Goal: Information Seeking & Learning: Learn about a topic

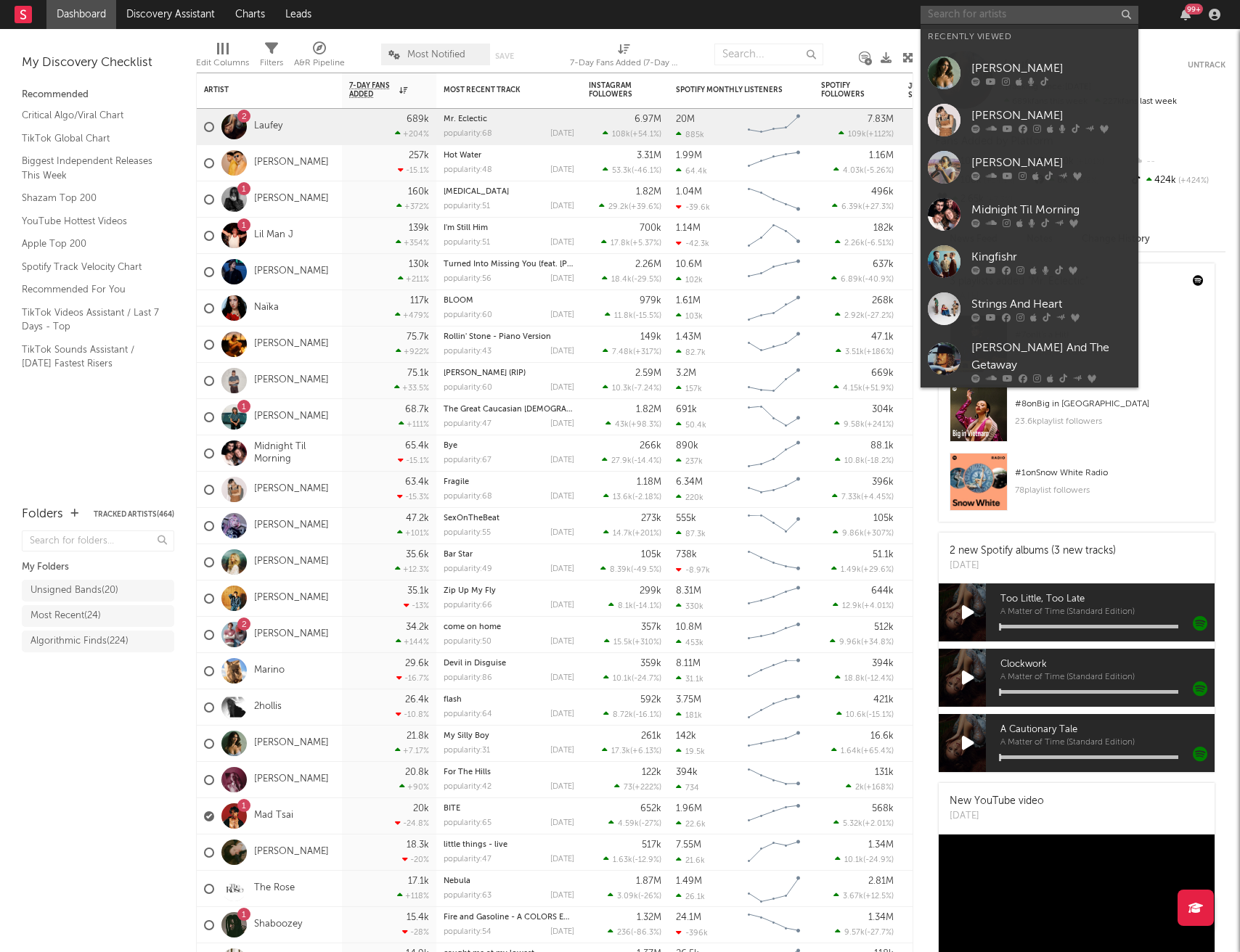
click at [996, 18] on input "text" at bounding box center [1029, 15] width 218 height 19
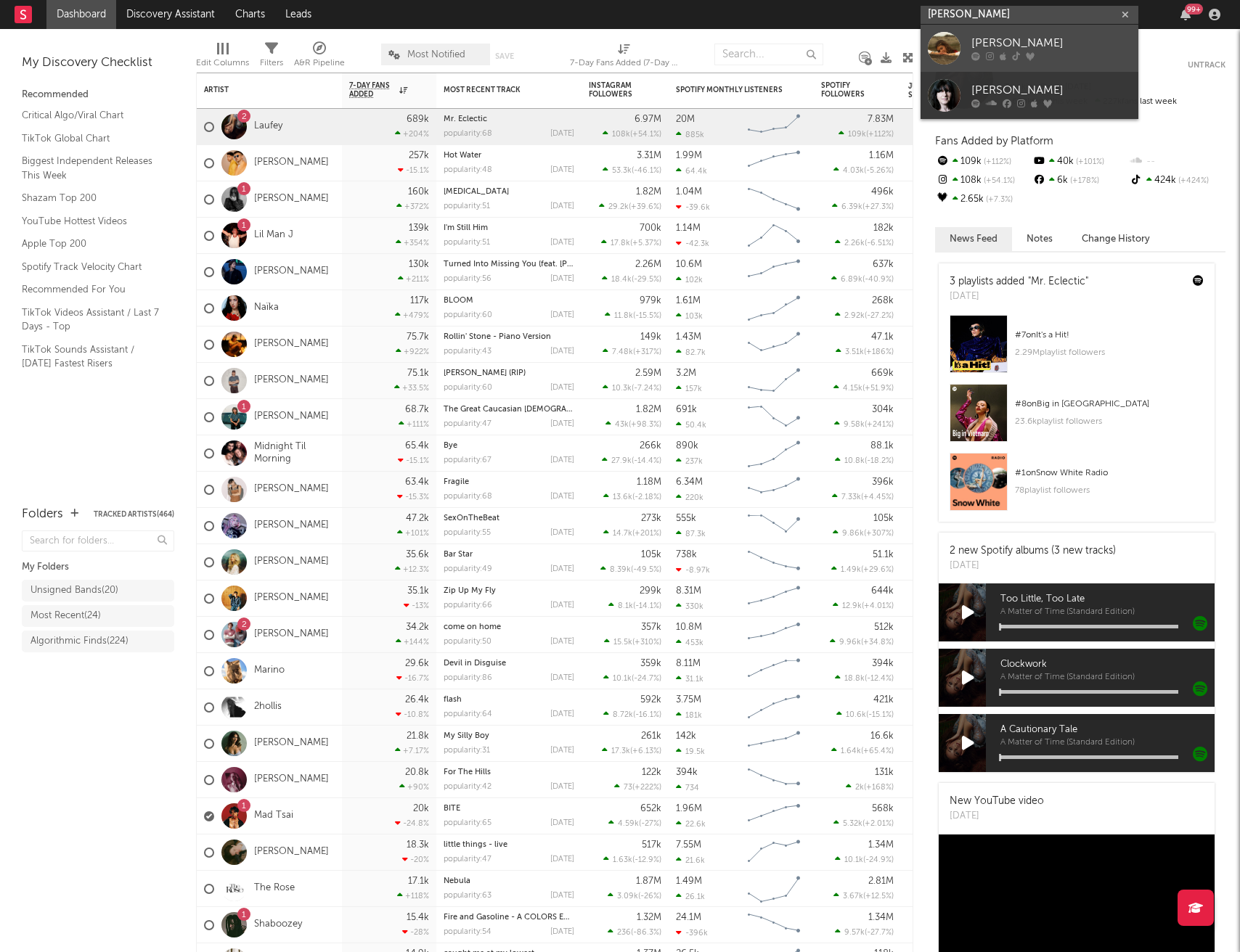
type input "[PERSON_NAME]"
click at [994, 40] on div "[PERSON_NAME]" at bounding box center [1051, 43] width 159 height 18
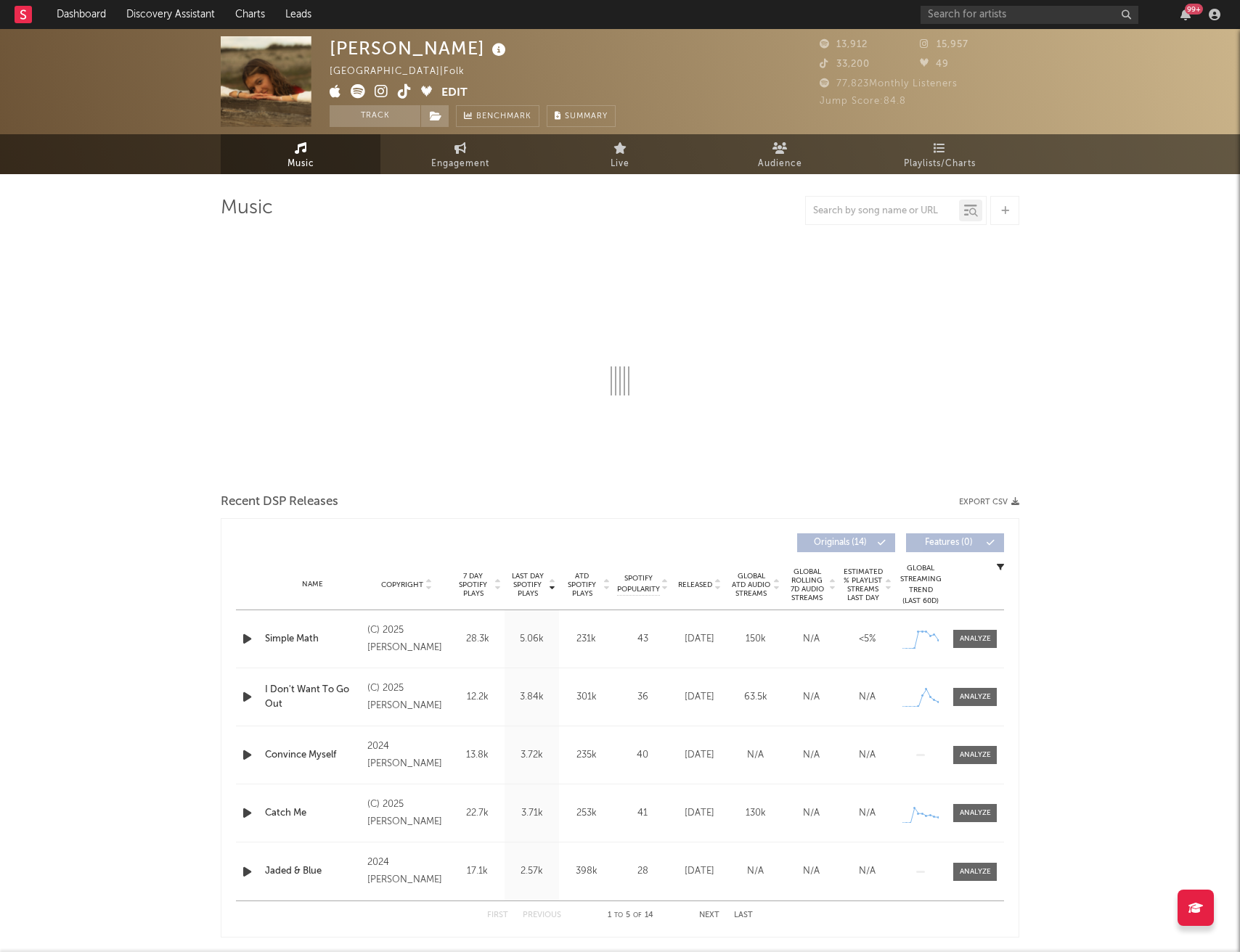
select select "6m"
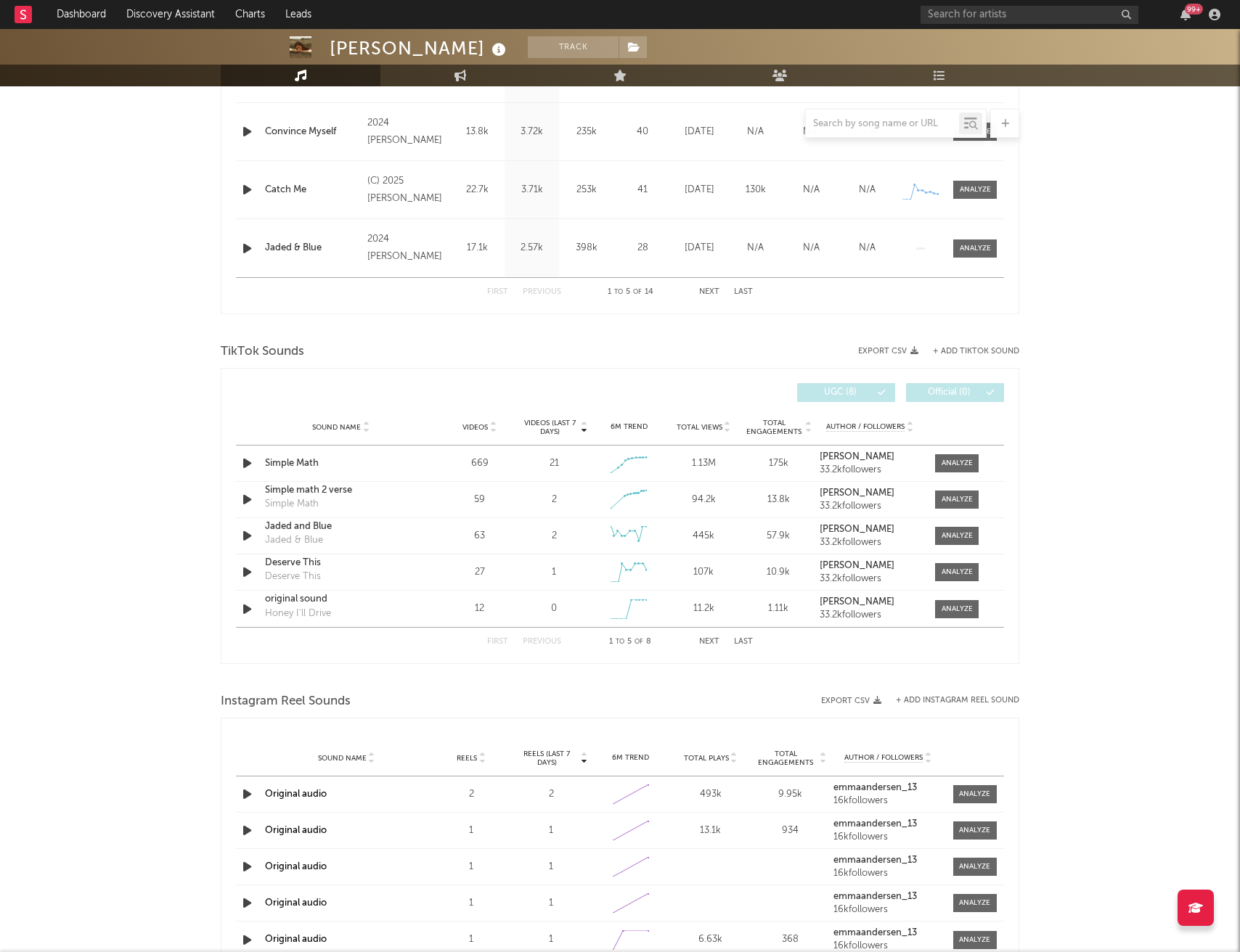
scroll to position [788, 0]
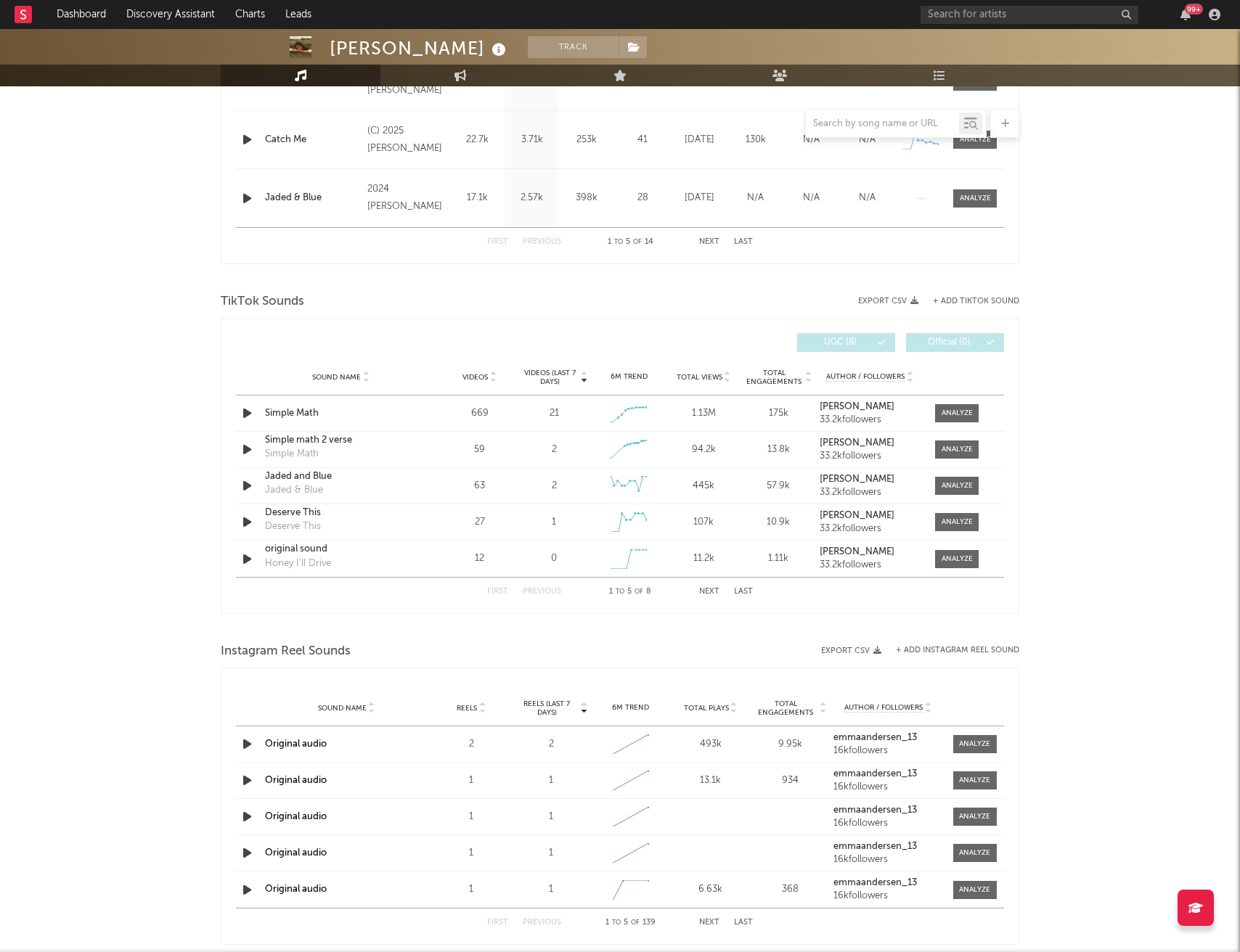
click at [710, 591] on button "Next" at bounding box center [709, 592] width 20 height 8
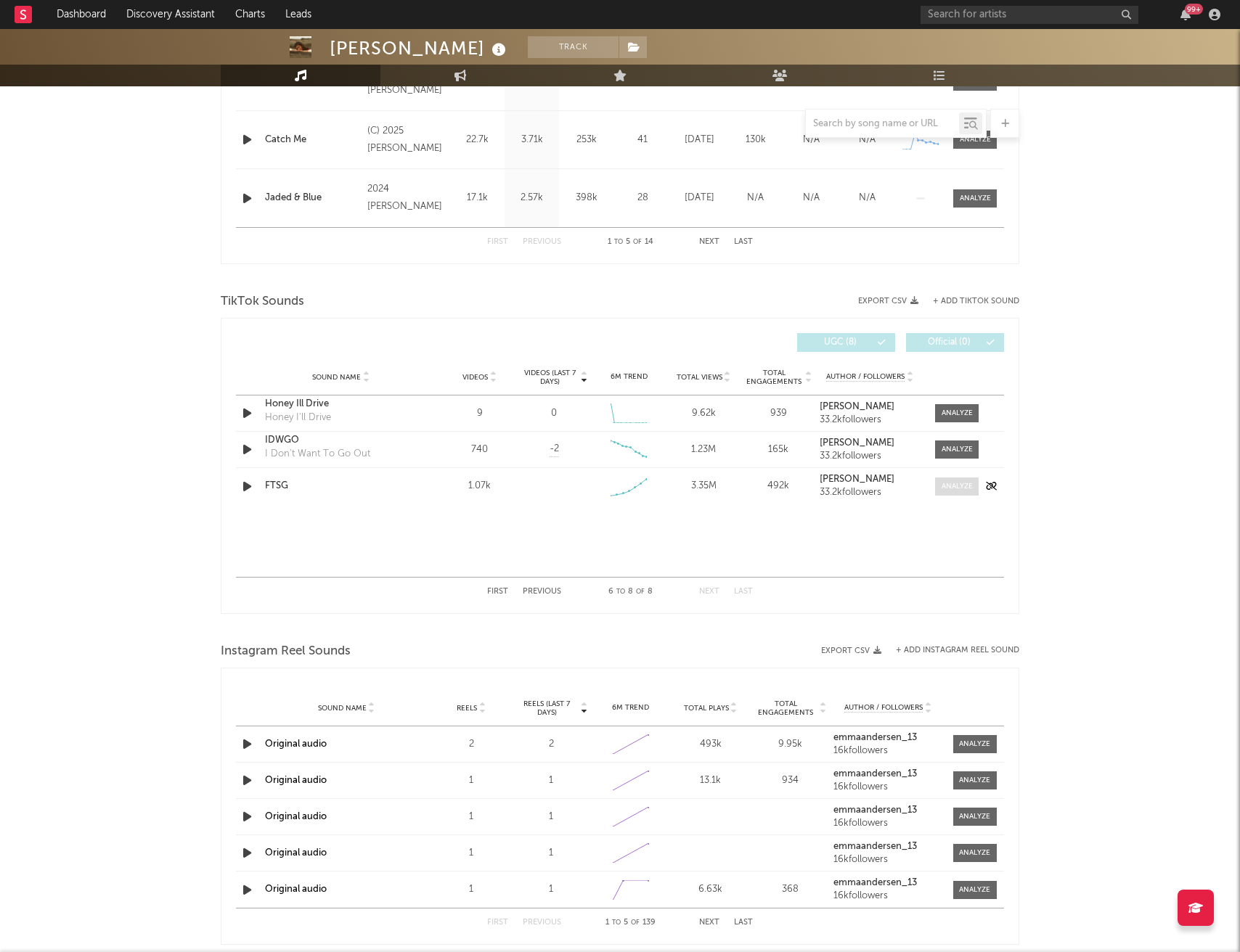
click at [956, 484] on div at bounding box center [957, 487] width 31 height 11
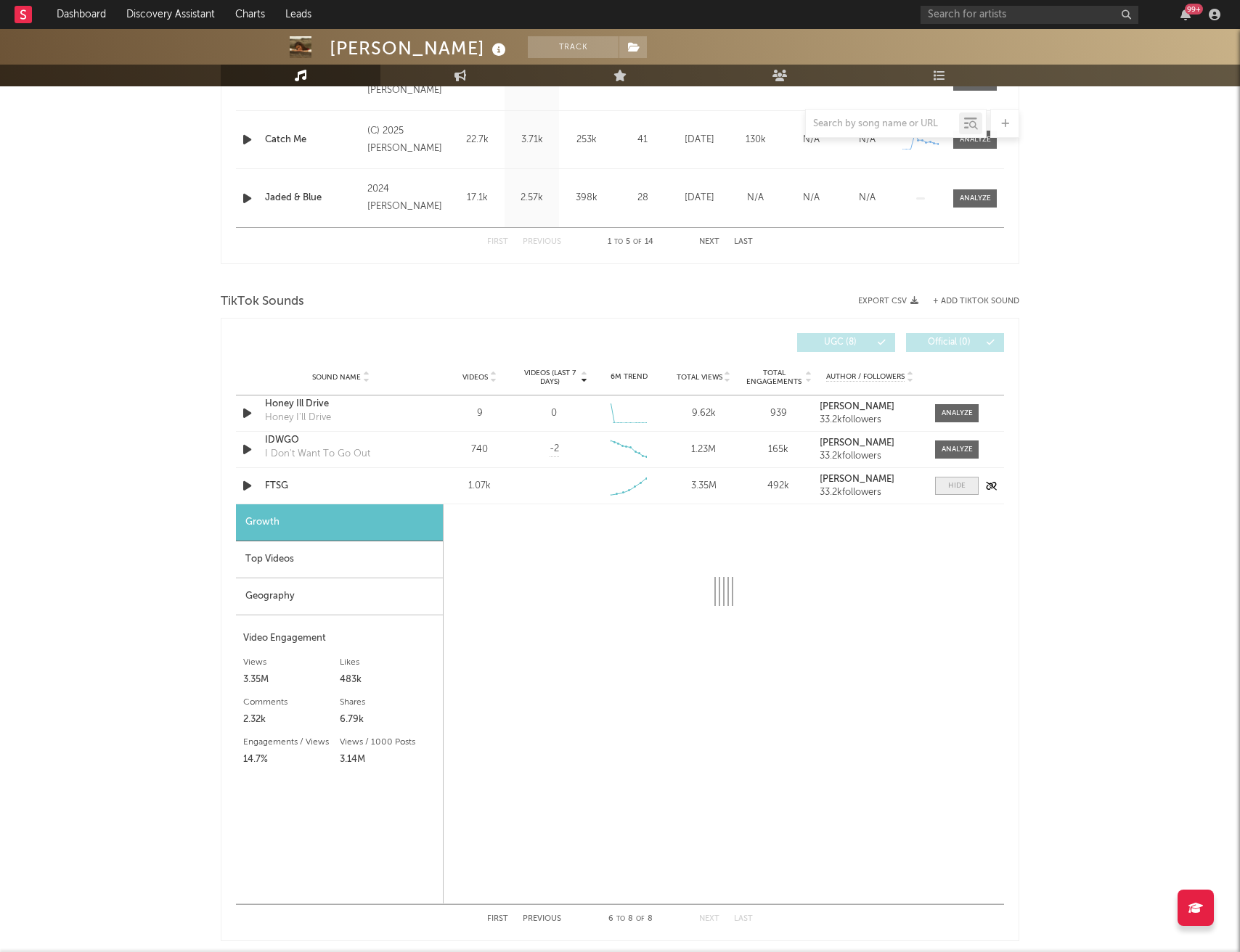
select select "1w"
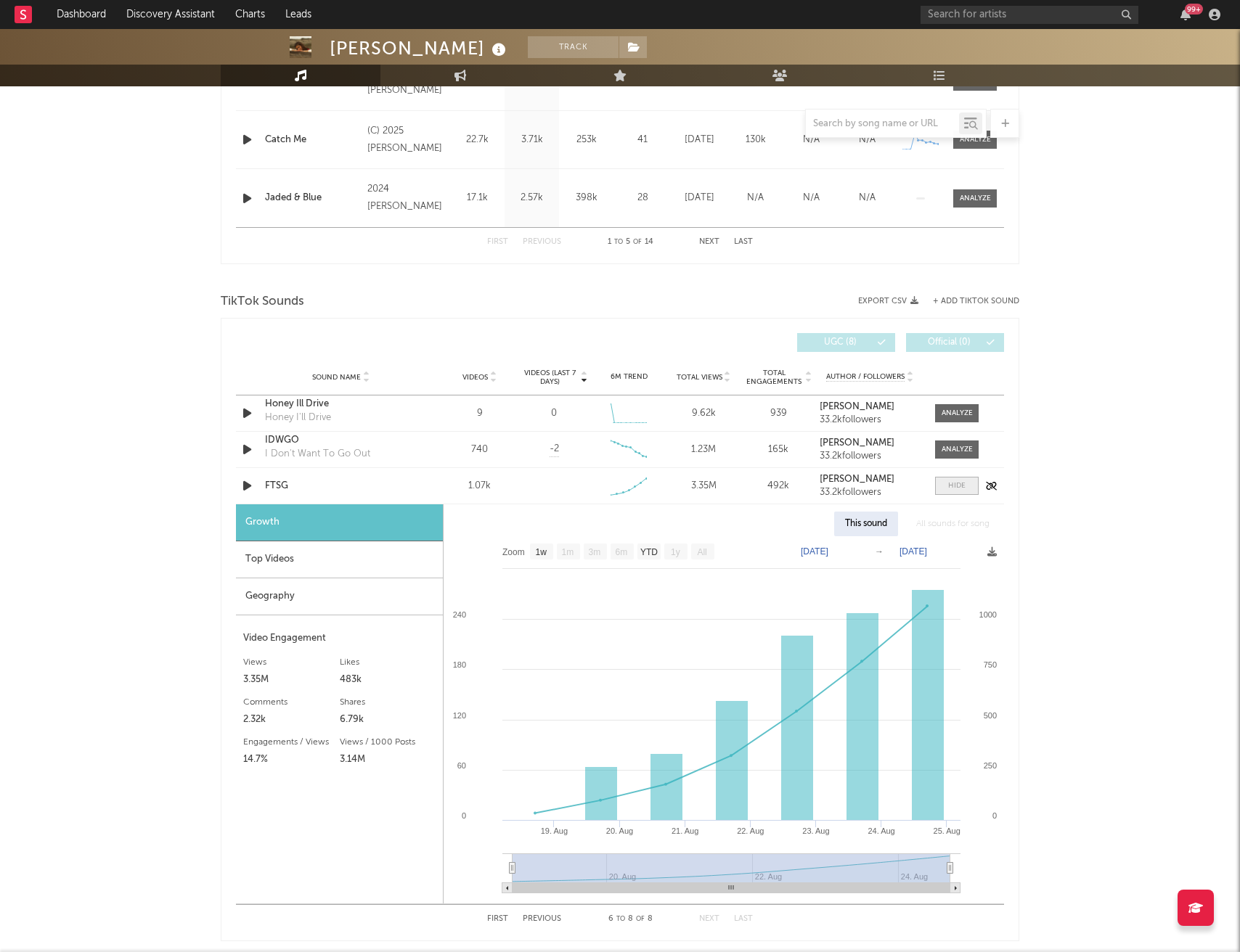
click at [958, 488] on div at bounding box center [957, 486] width 18 height 11
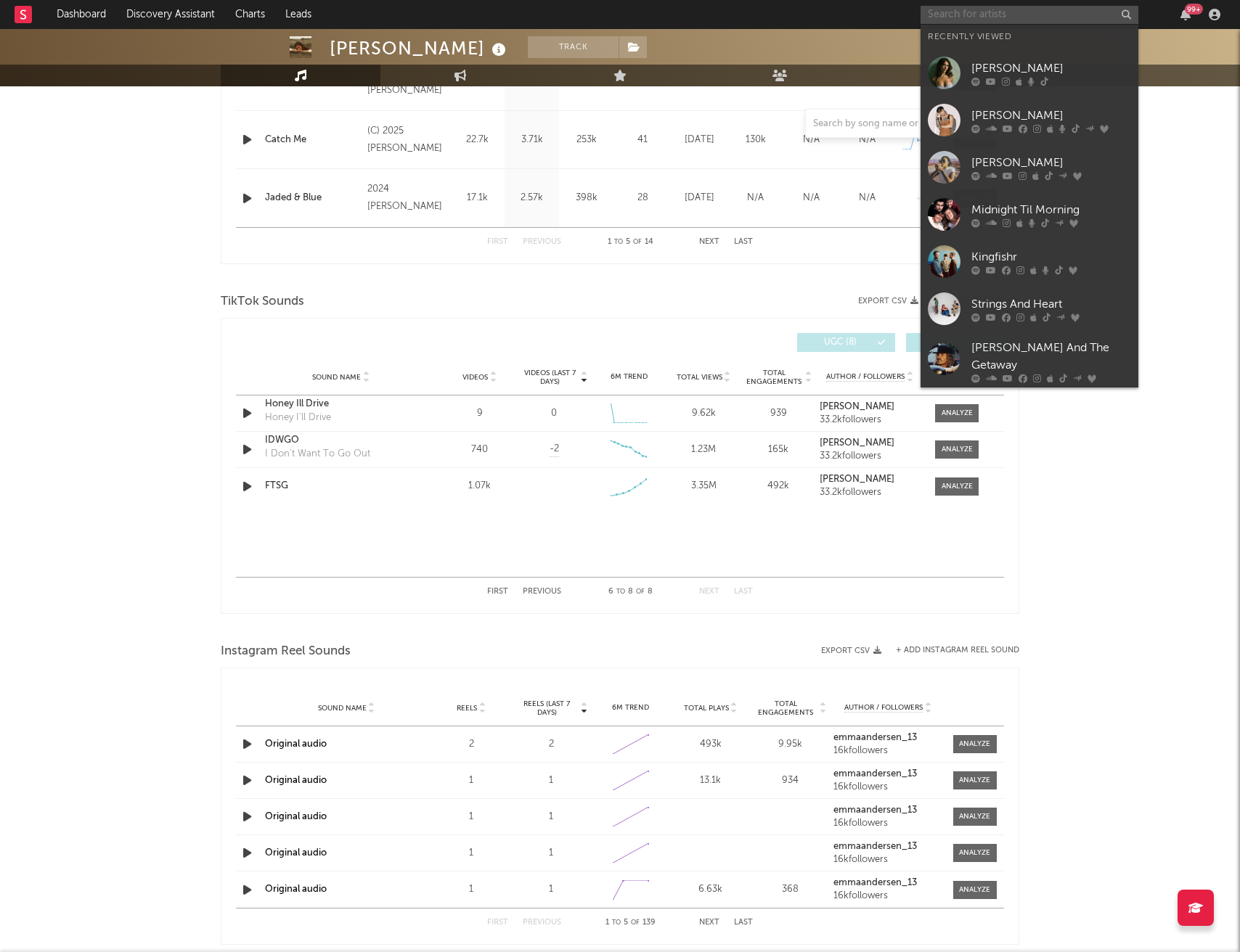
click at [982, 15] on input "text" at bounding box center [1029, 15] width 218 height 19
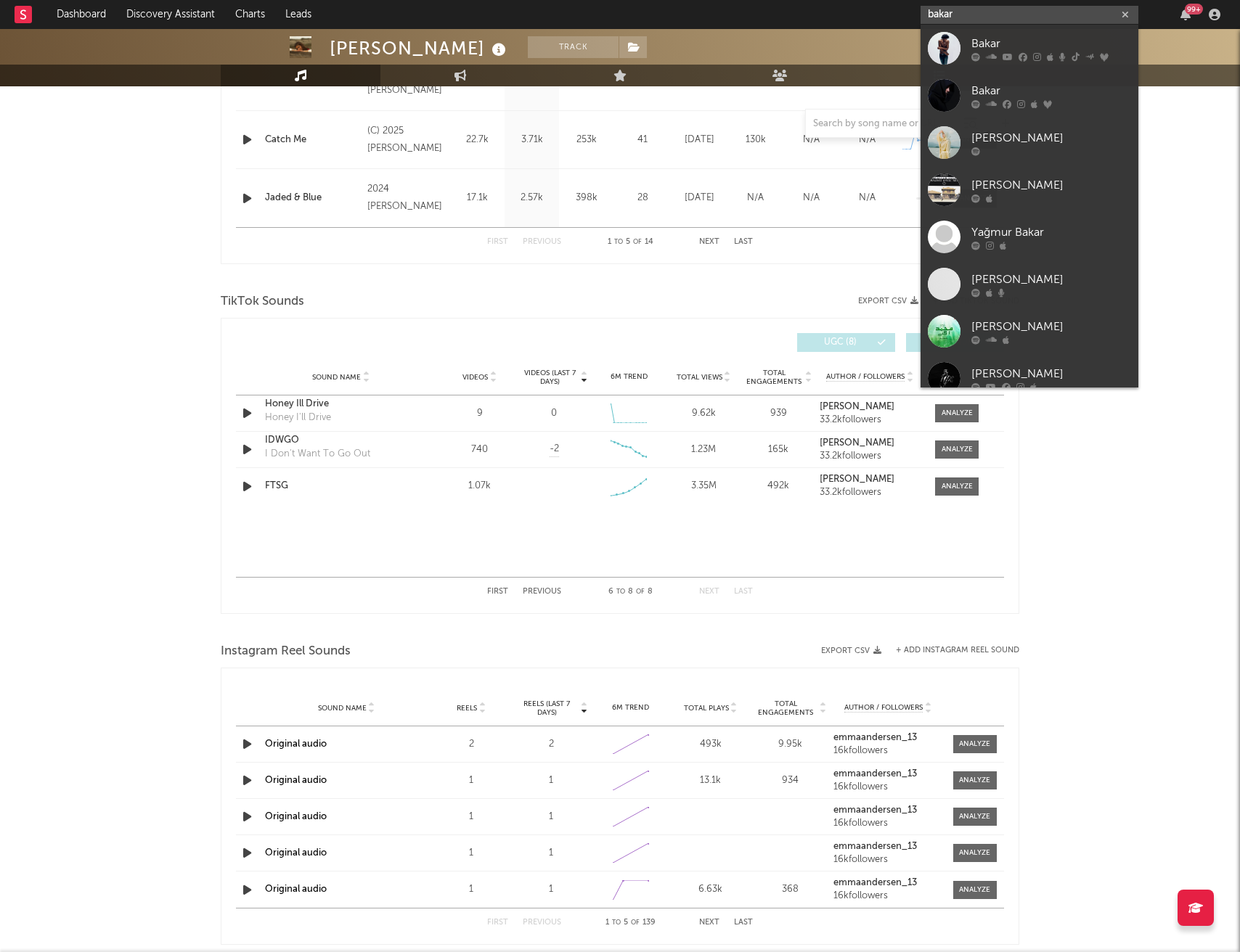
type input "bakar"
click at [999, 35] on div "Bakar" at bounding box center [1051, 43] width 159 height 18
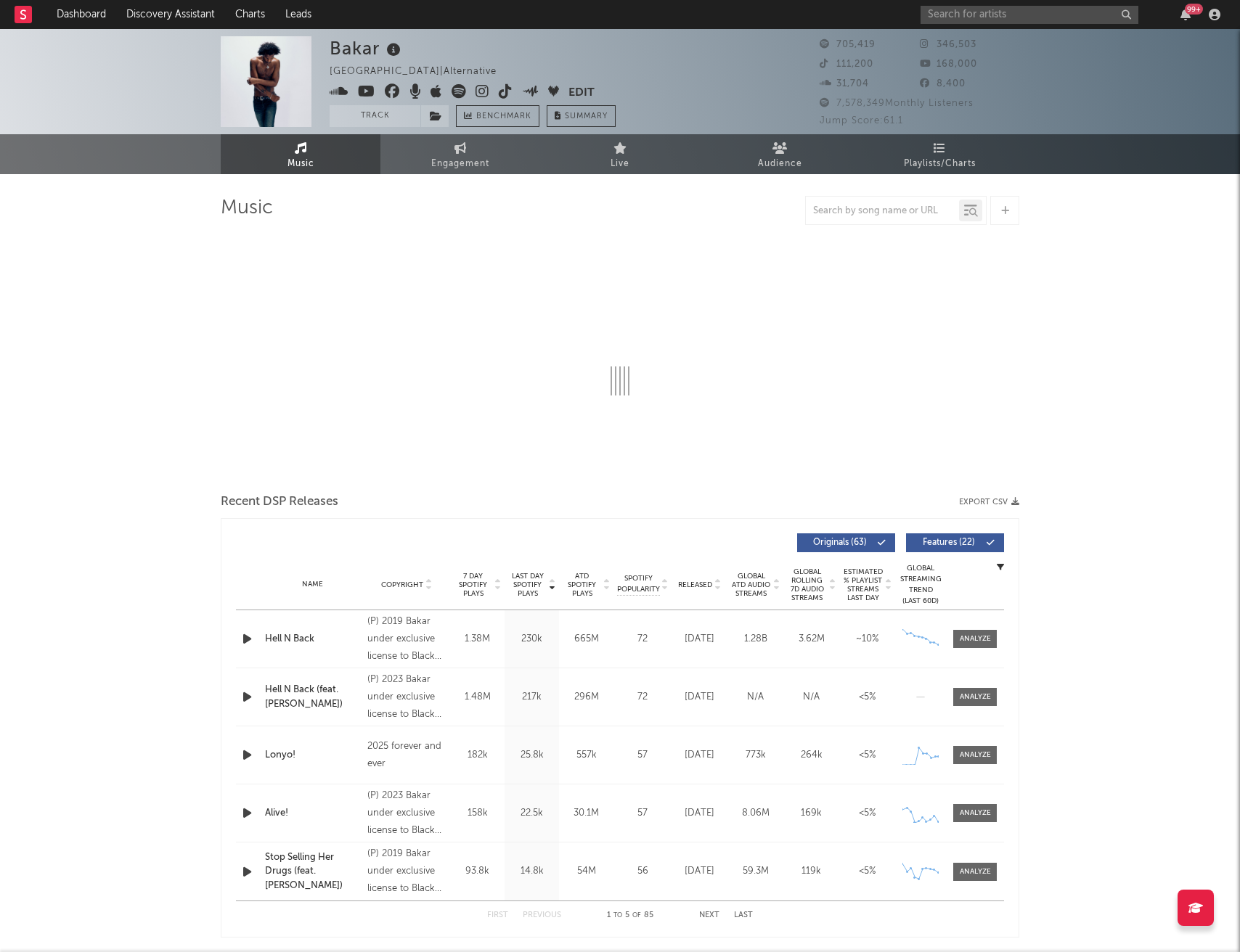
select select "6m"
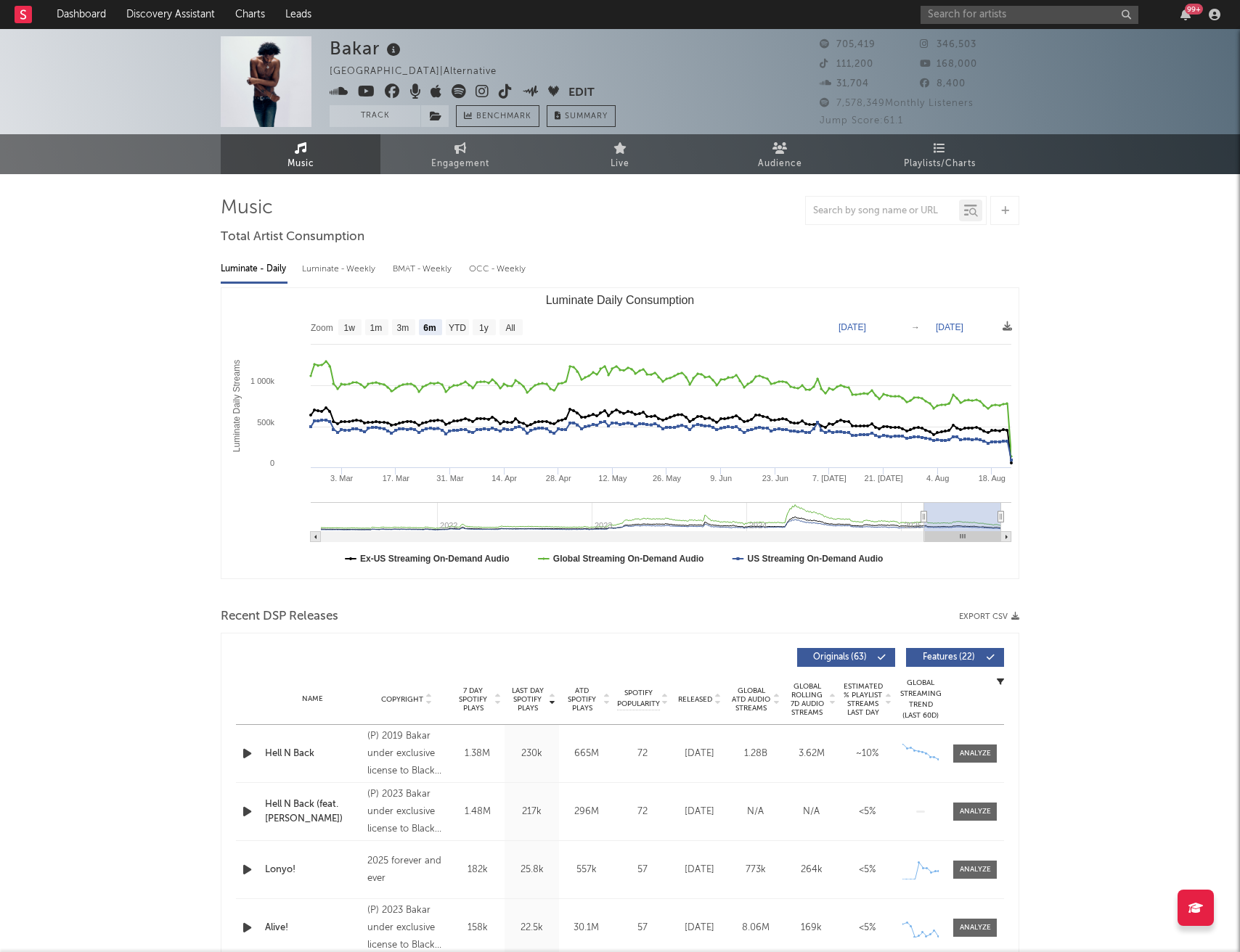
click at [331, 273] on div "Luminate - Weekly" at bounding box center [340, 269] width 76 height 25
select select "6m"
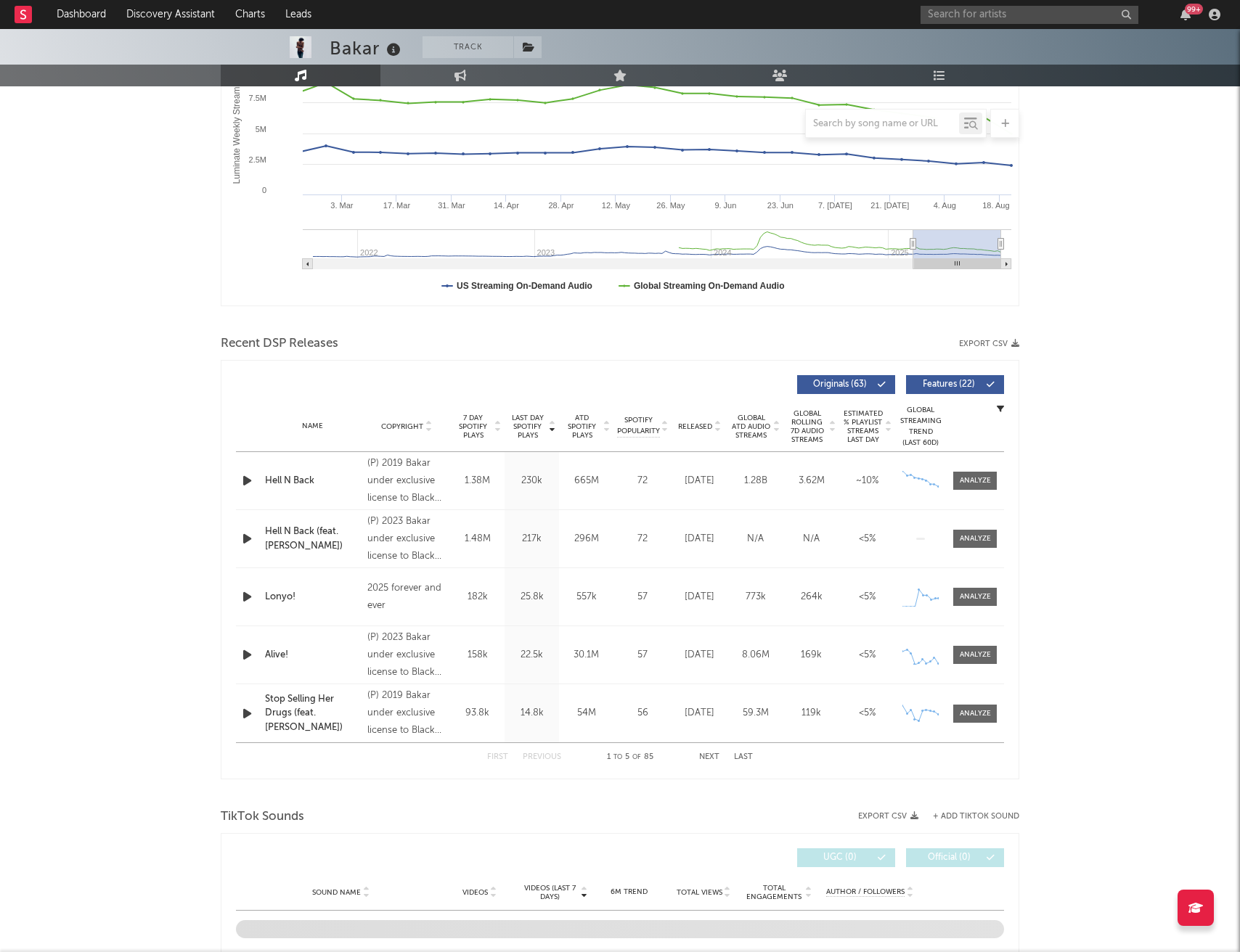
scroll to position [276, 0]
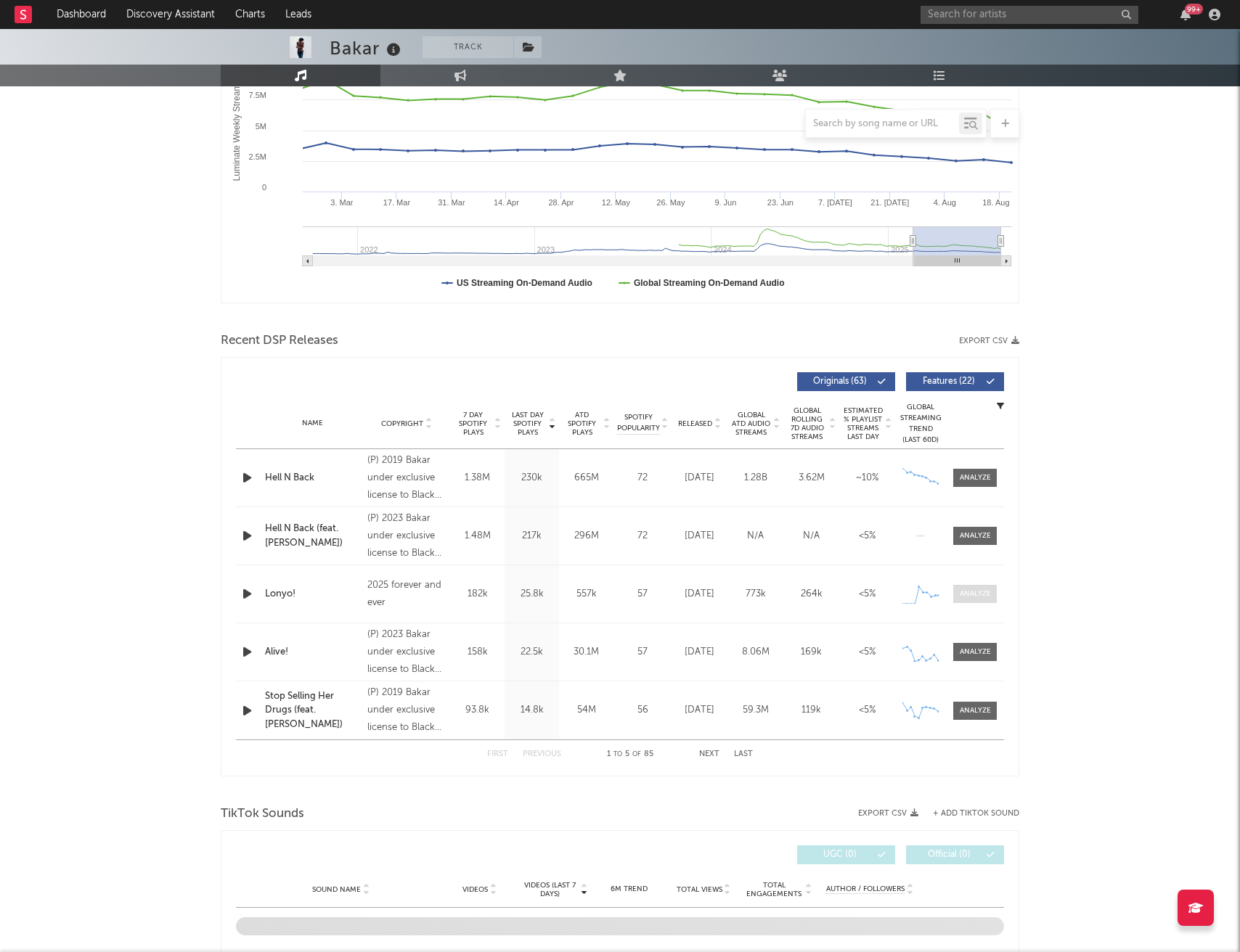
click at [971, 593] on div at bounding box center [975, 594] width 31 height 11
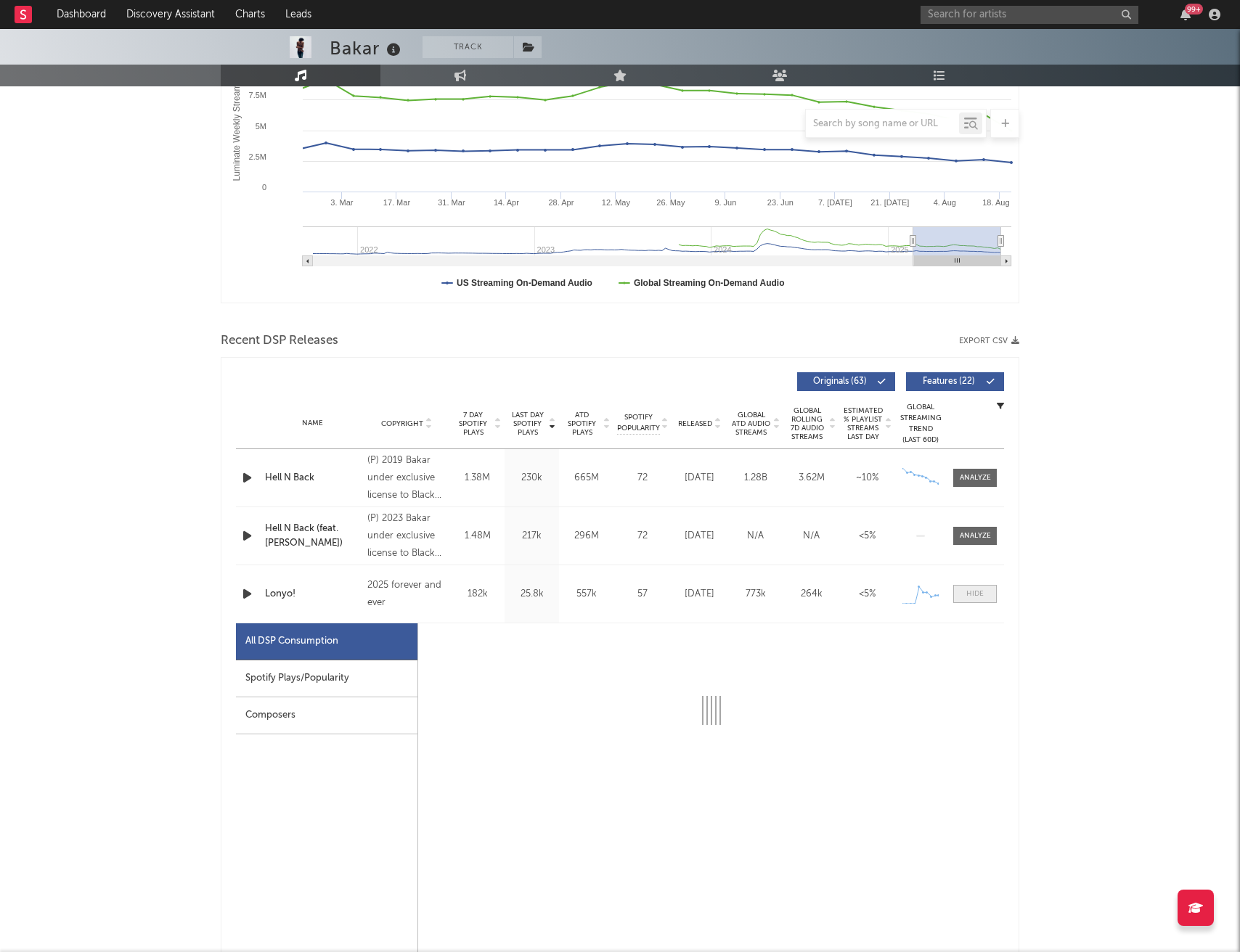
select select "1w"
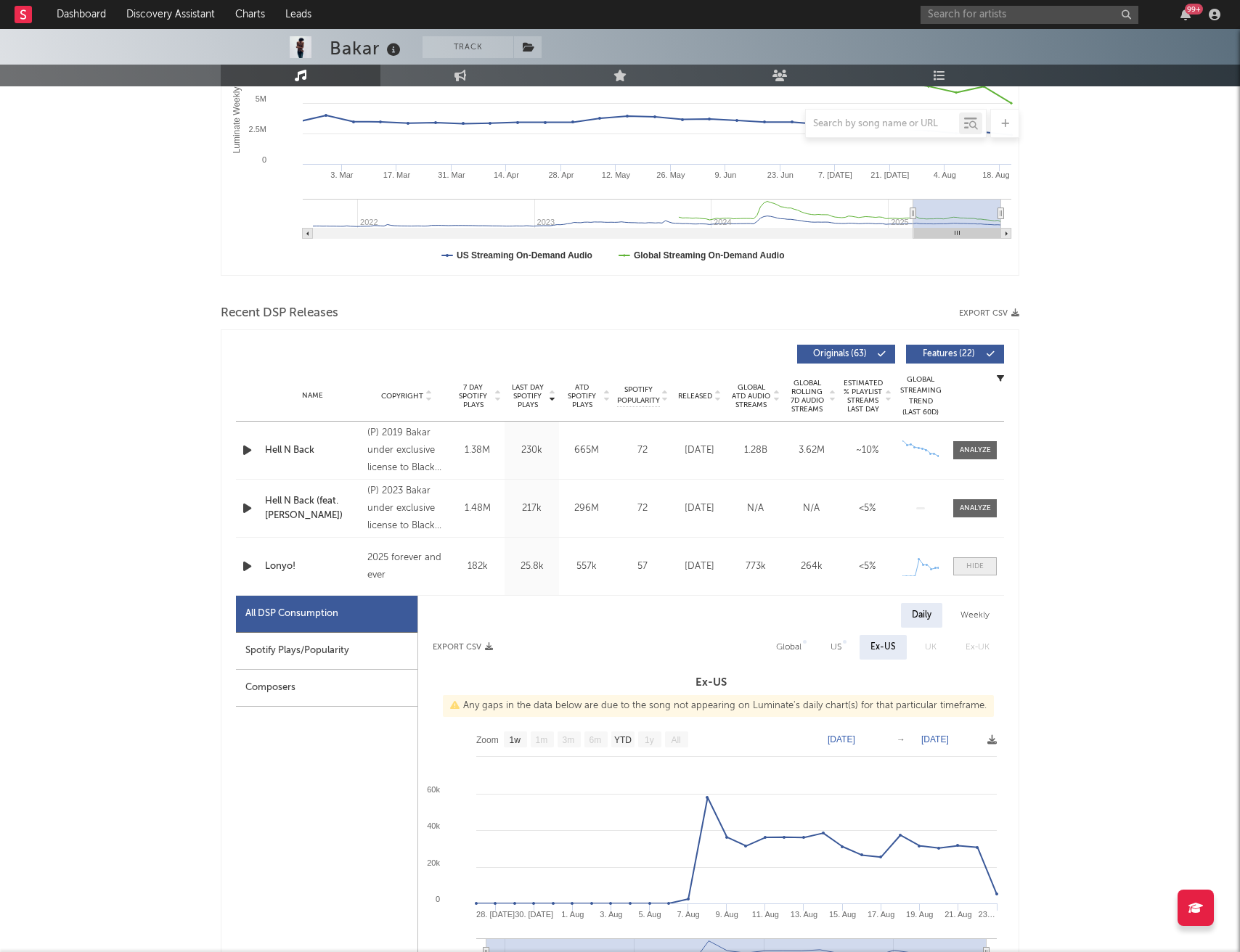
scroll to position [366, 0]
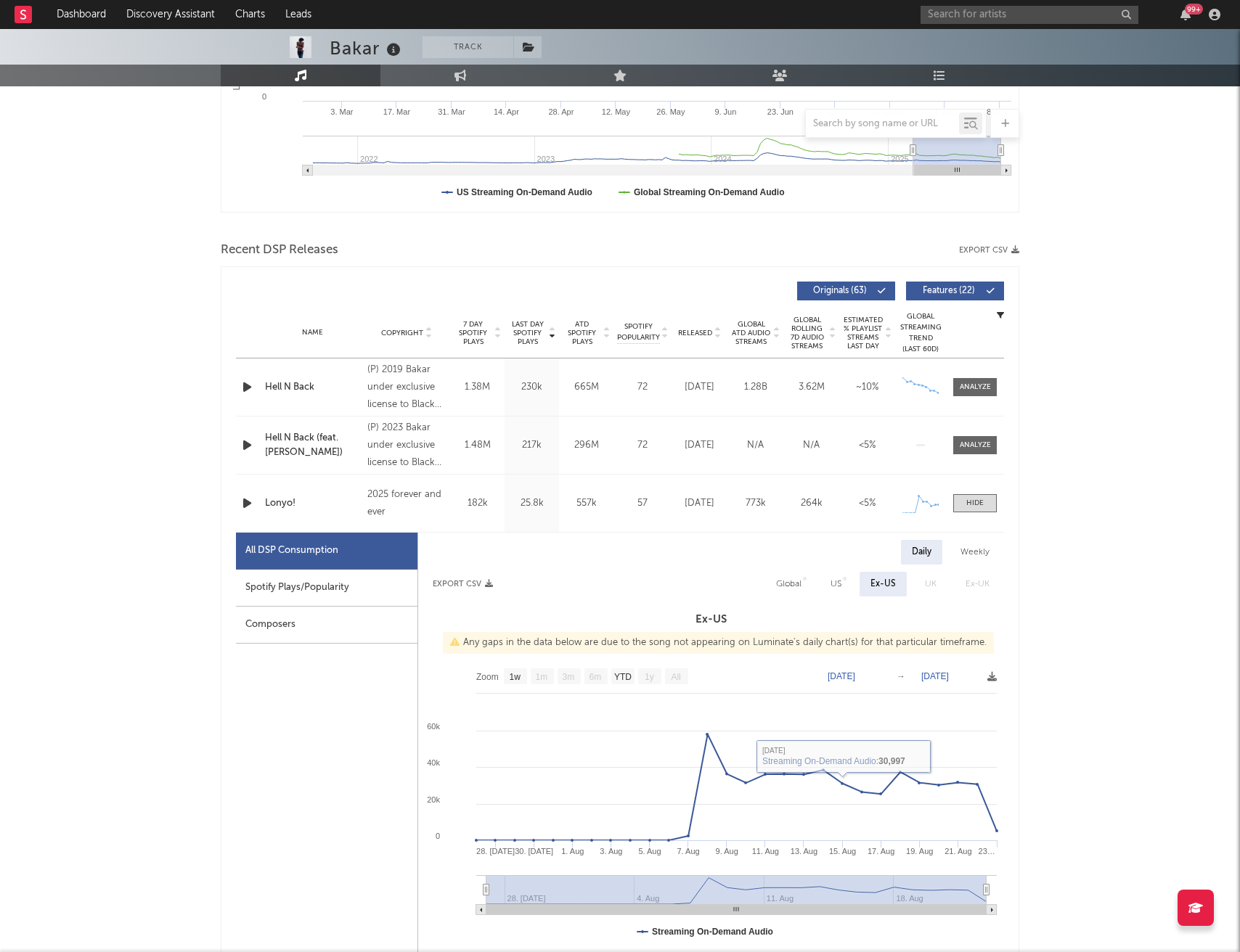
click at [837, 581] on div "US" at bounding box center [836, 585] width 11 height 18
select select "1w"
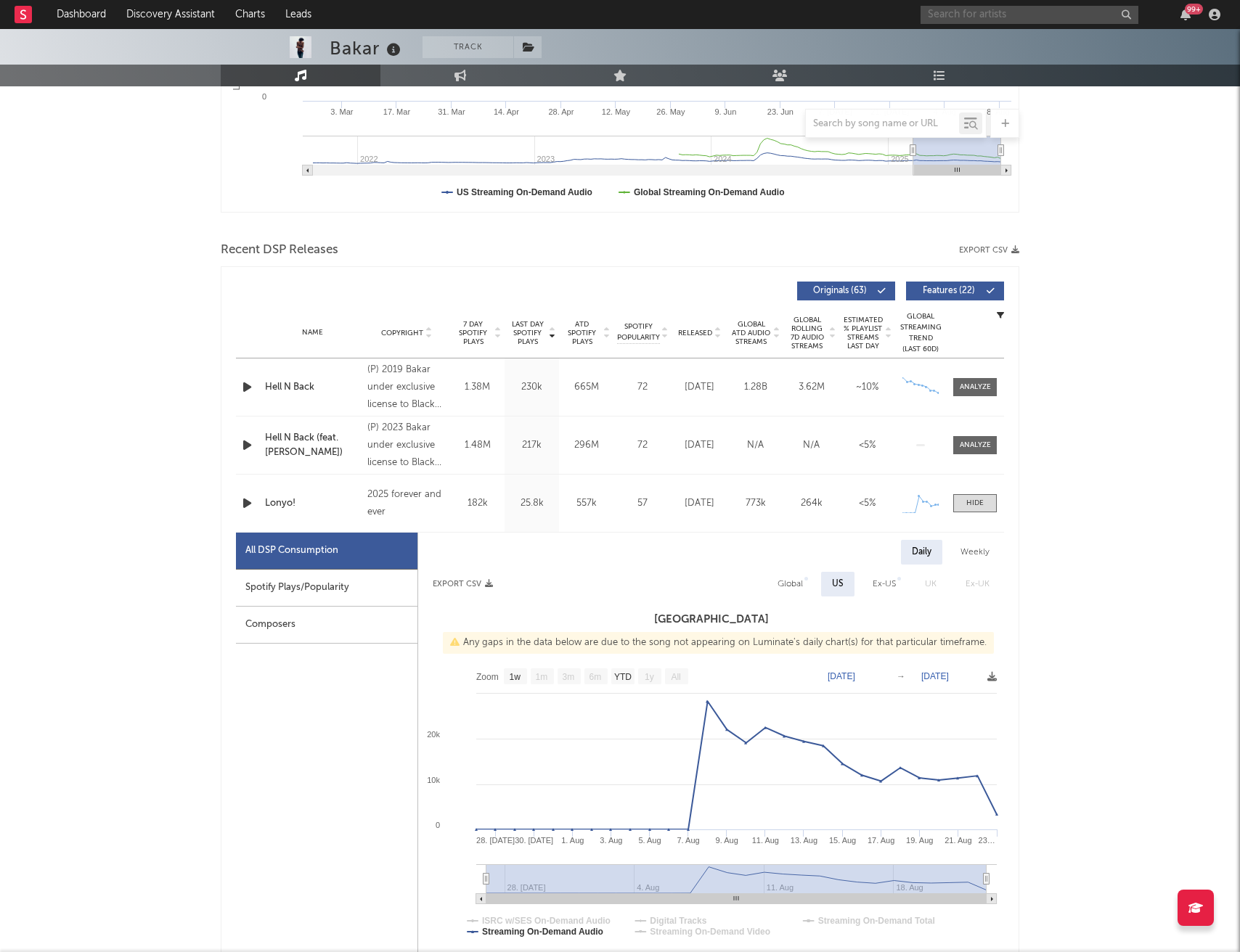
click at [1004, 14] on input "text" at bounding box center [1029, 15] width 218 height 19
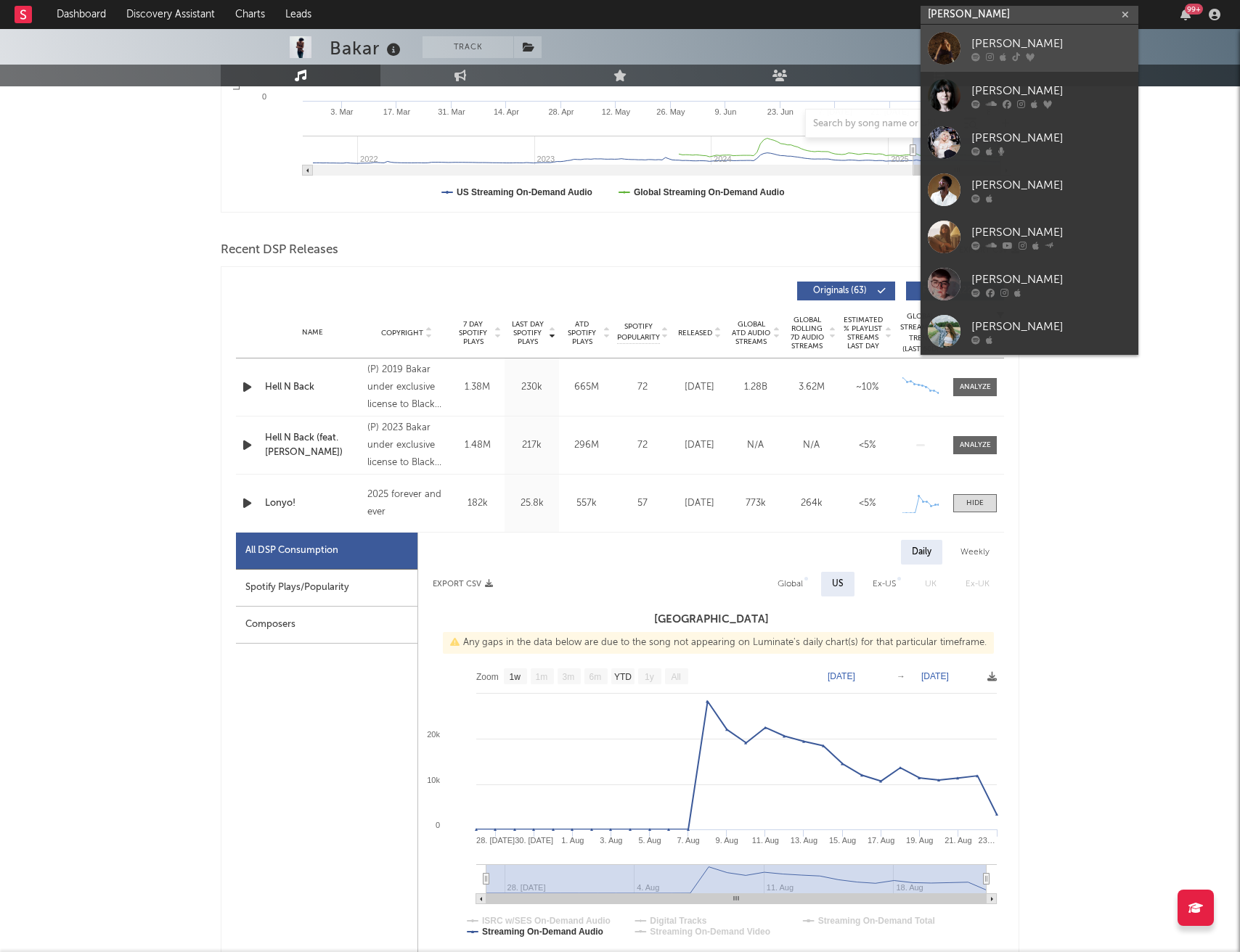
type input "[PERSON_NAME]"
click at [1044, 35] on link "[PERSON_NAME]" at bounding box center [1029, 48] width 218 height 47
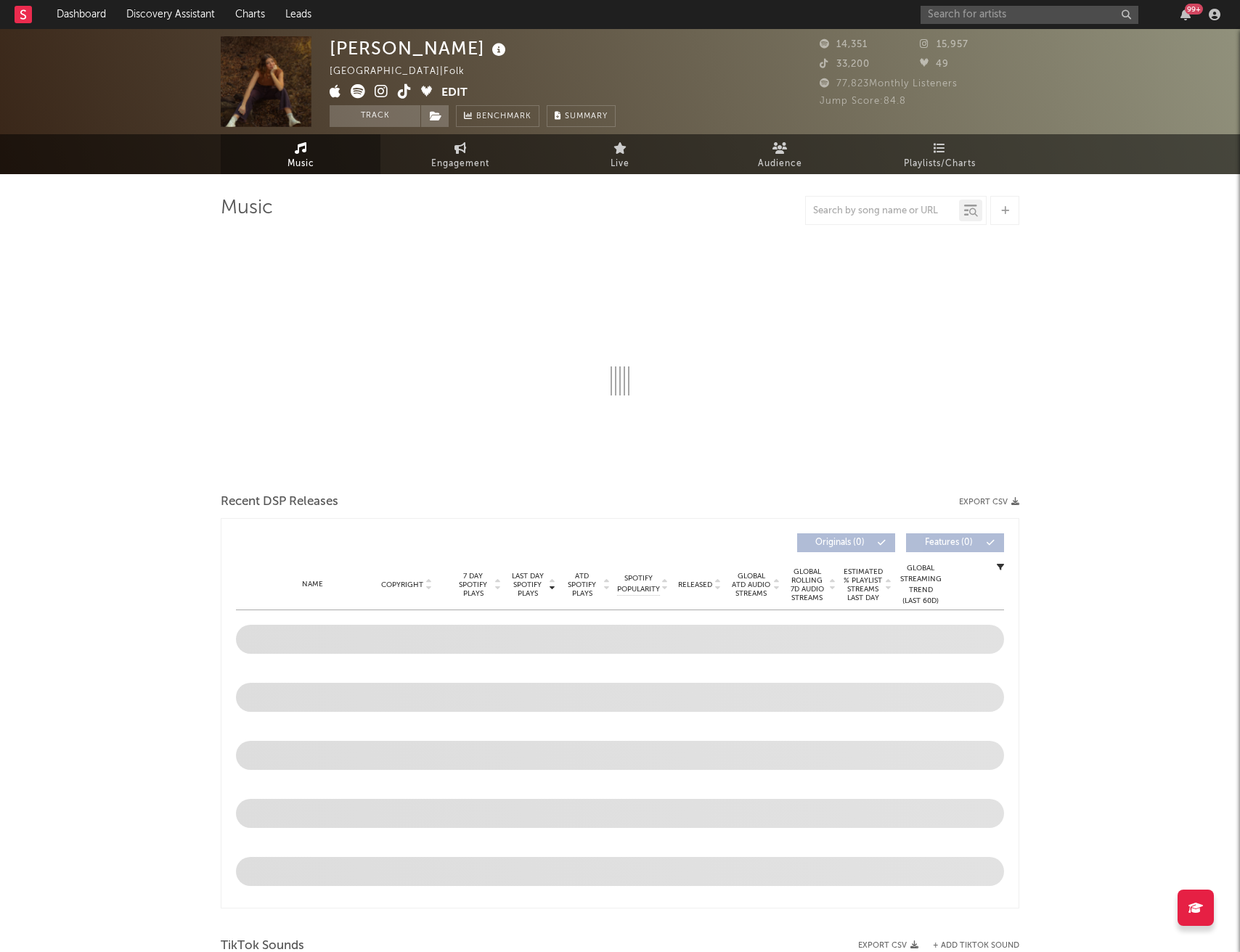
select select "6m"
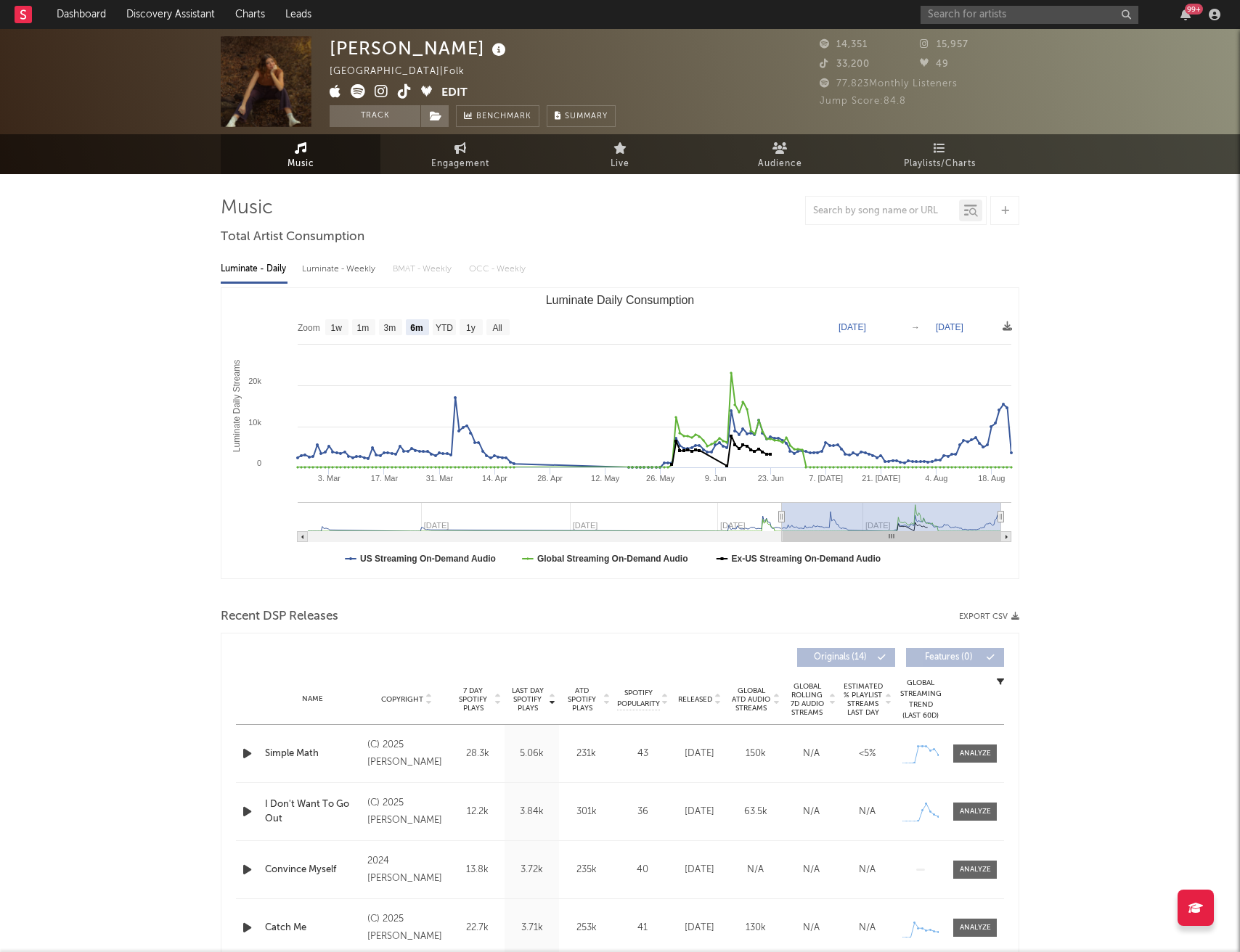
click at [345, 268] on div "Luminate - Weekly" at bounding box center [340, 269] width 76 height 25
select select "6m"
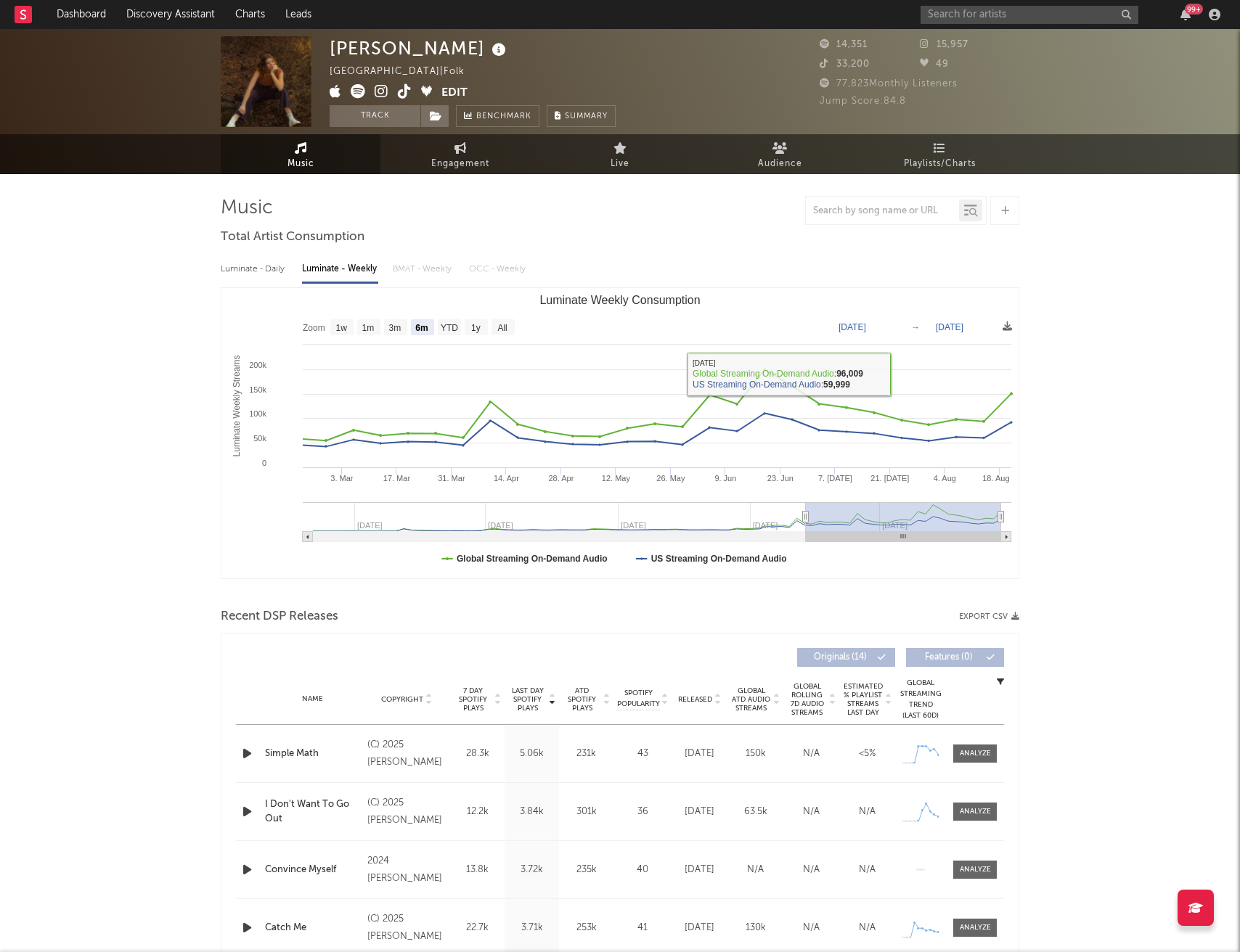
click at [258, 270] on div "Luminate - Daily" at bounding box center [253, 269] width 66 height 25
select select "6m"
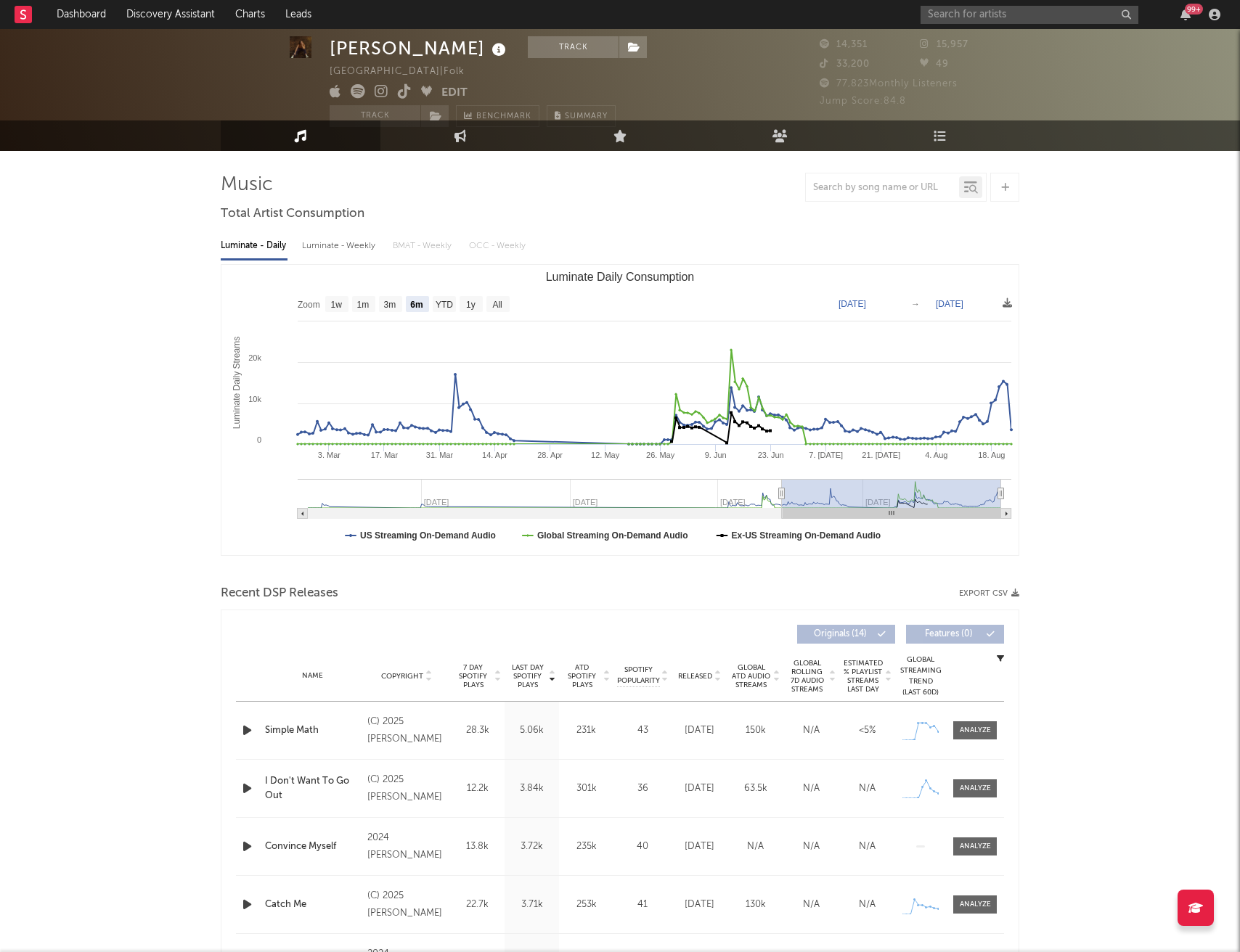
scroll to position [22, 0]
